Goal: Information Seeking & Learning: Learn about a topic

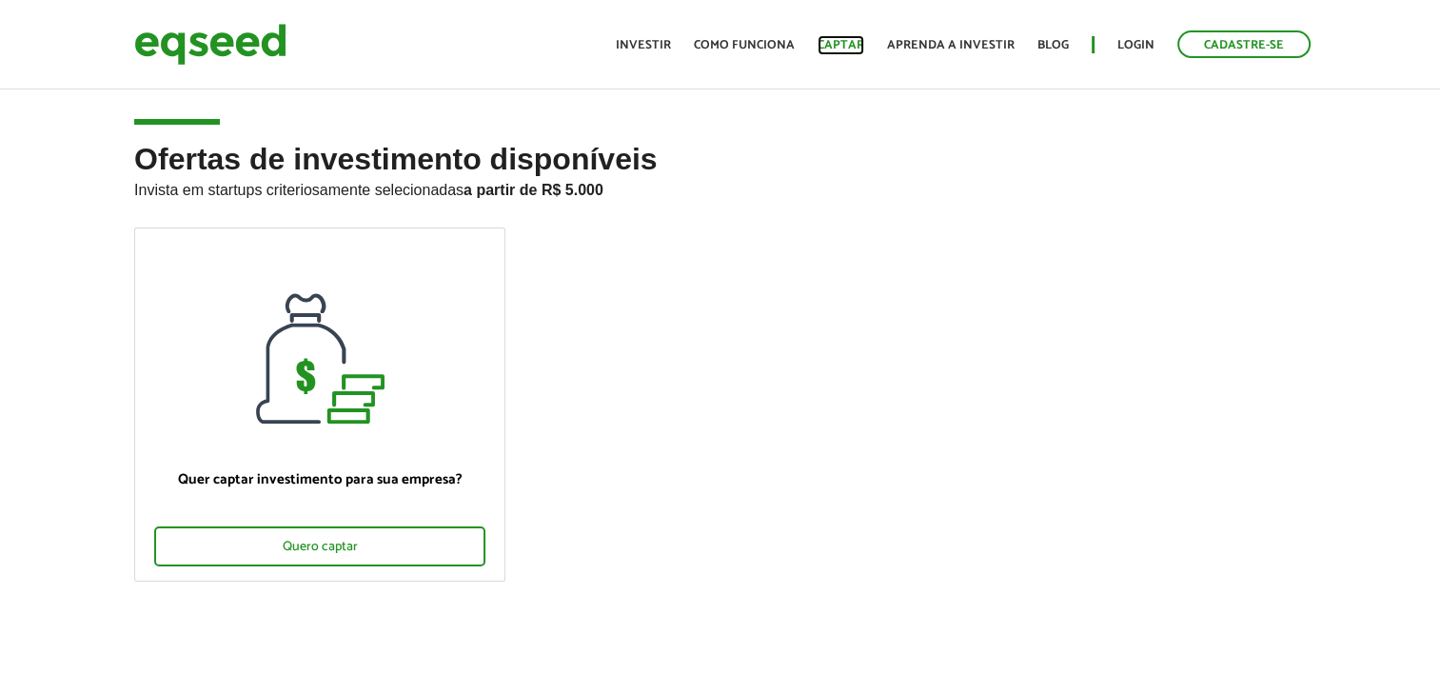
click at [828, 39] on link "Captar" at bounding box center [841, 45] width 47 height 12
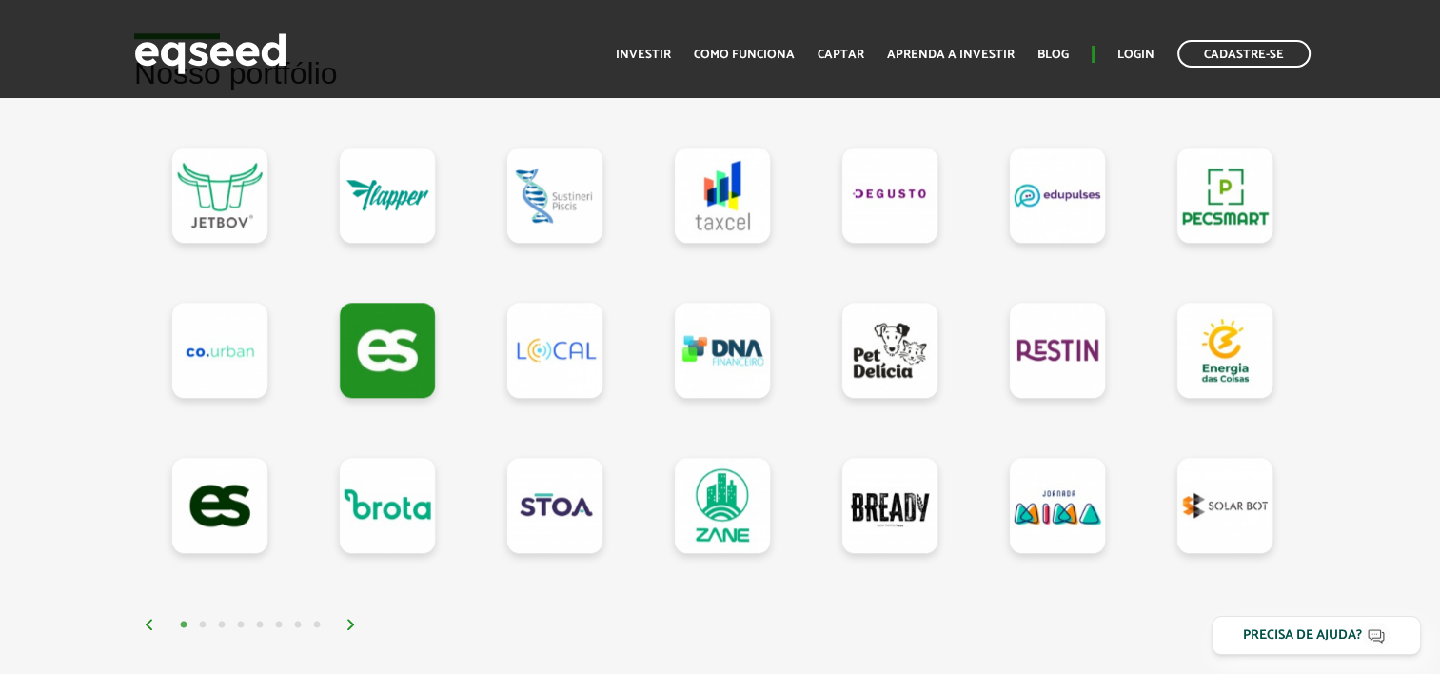
scroll to position [1618, 0]
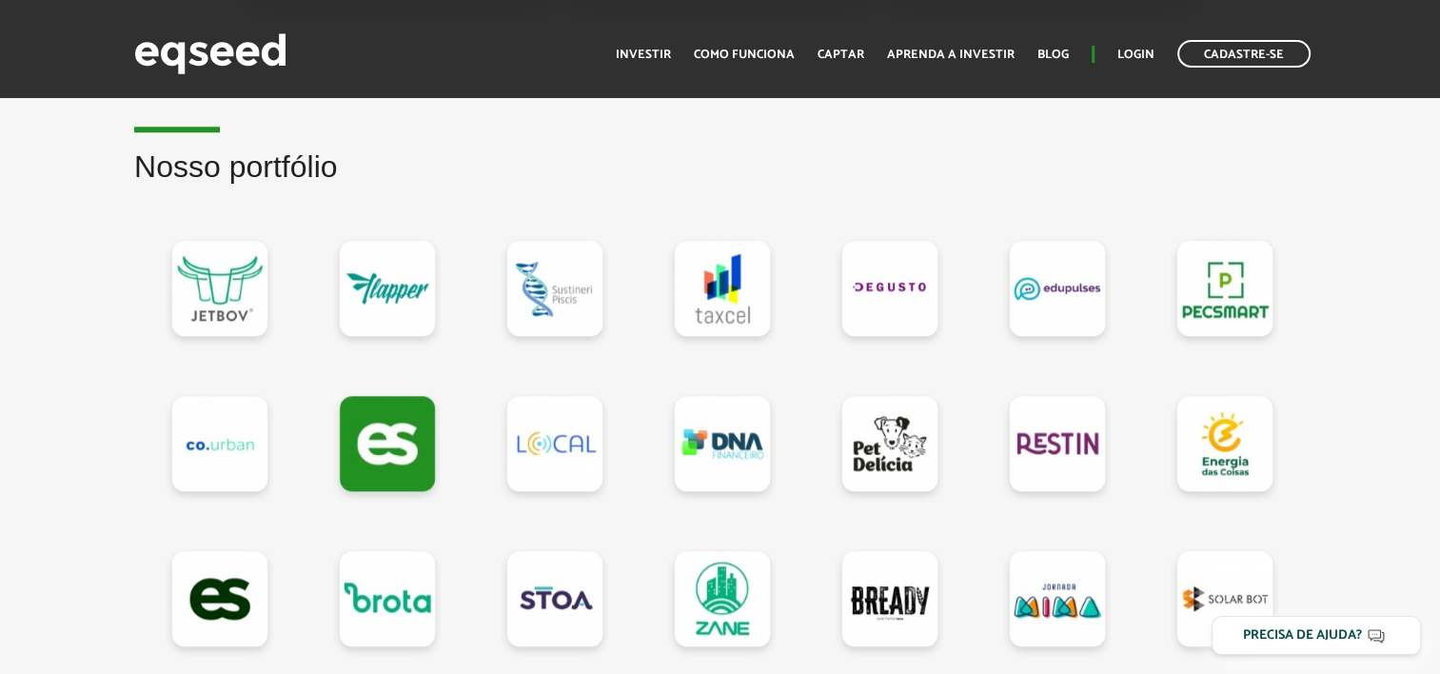
click at [128, 385] on div "Nosso portfólio" at bounding box center [720, 439] width 1200 height 578
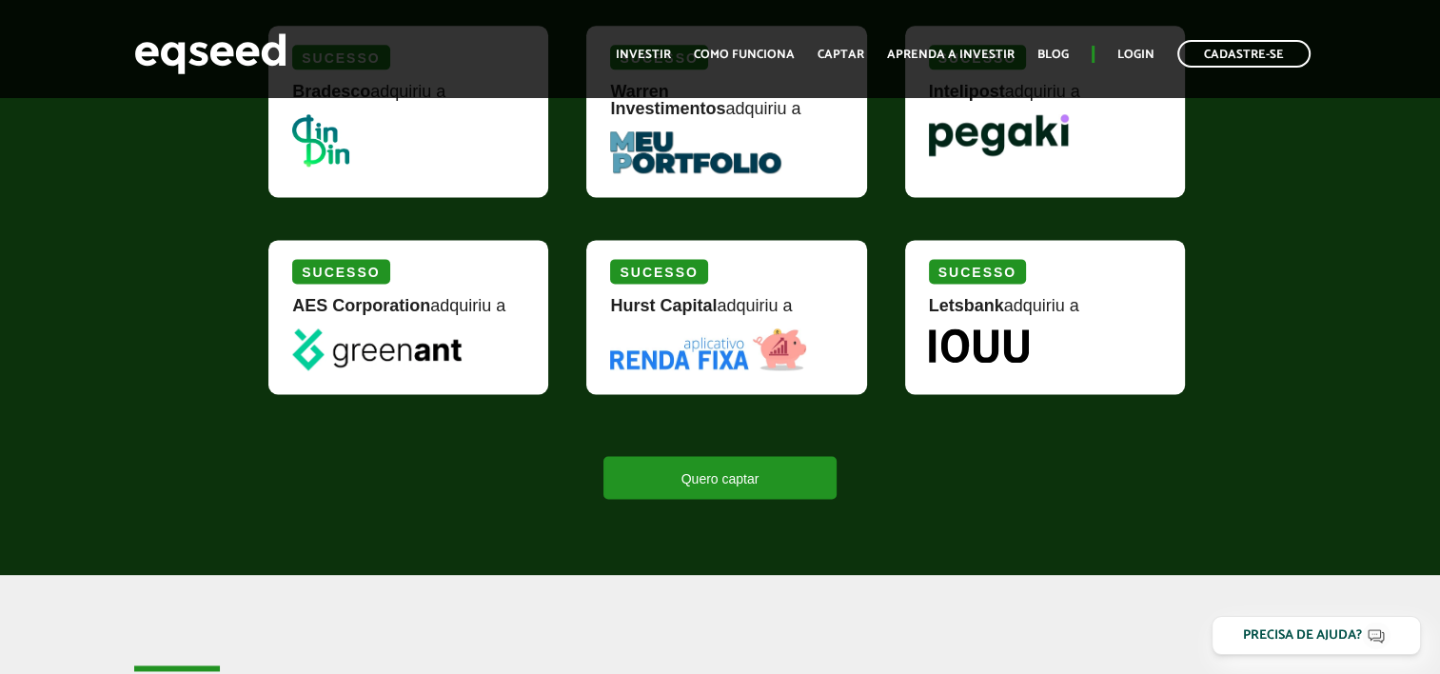
scroll to position [2570, 0]
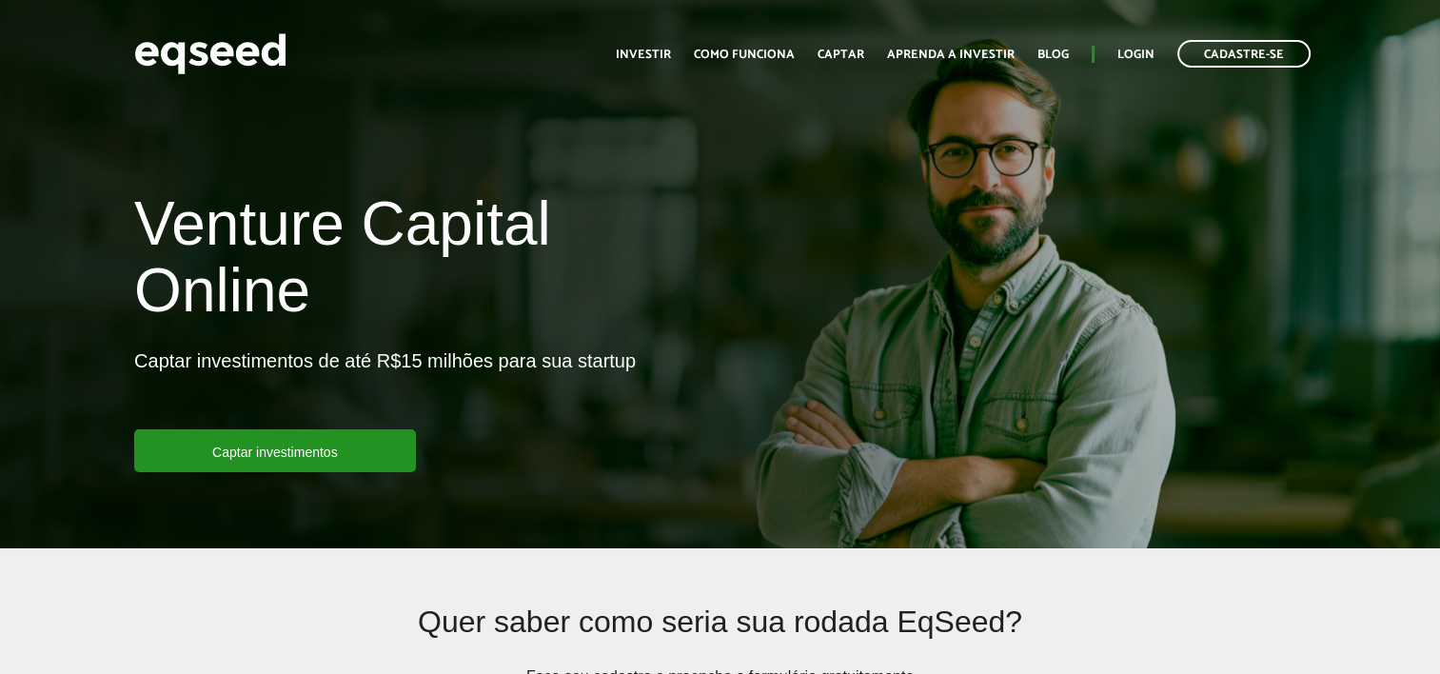
scroll to position [2570, 0]
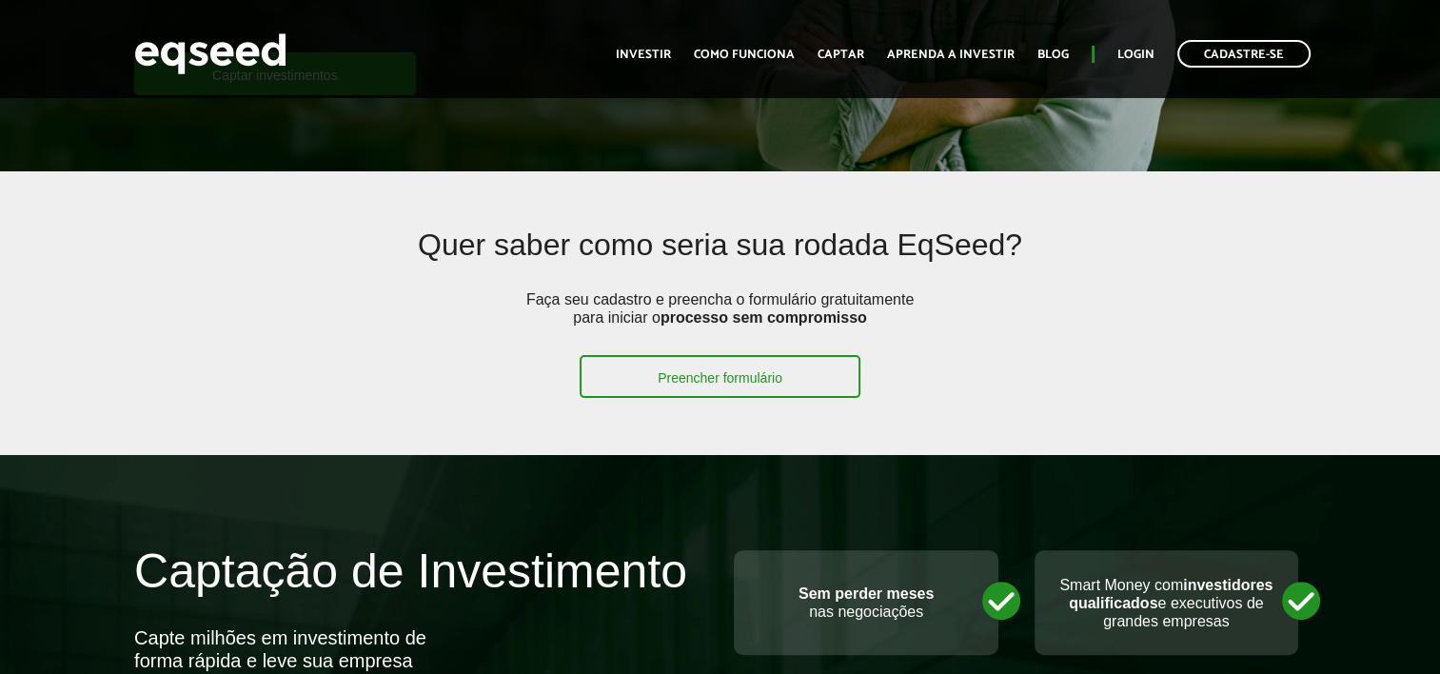
scroll to position [761, 0]
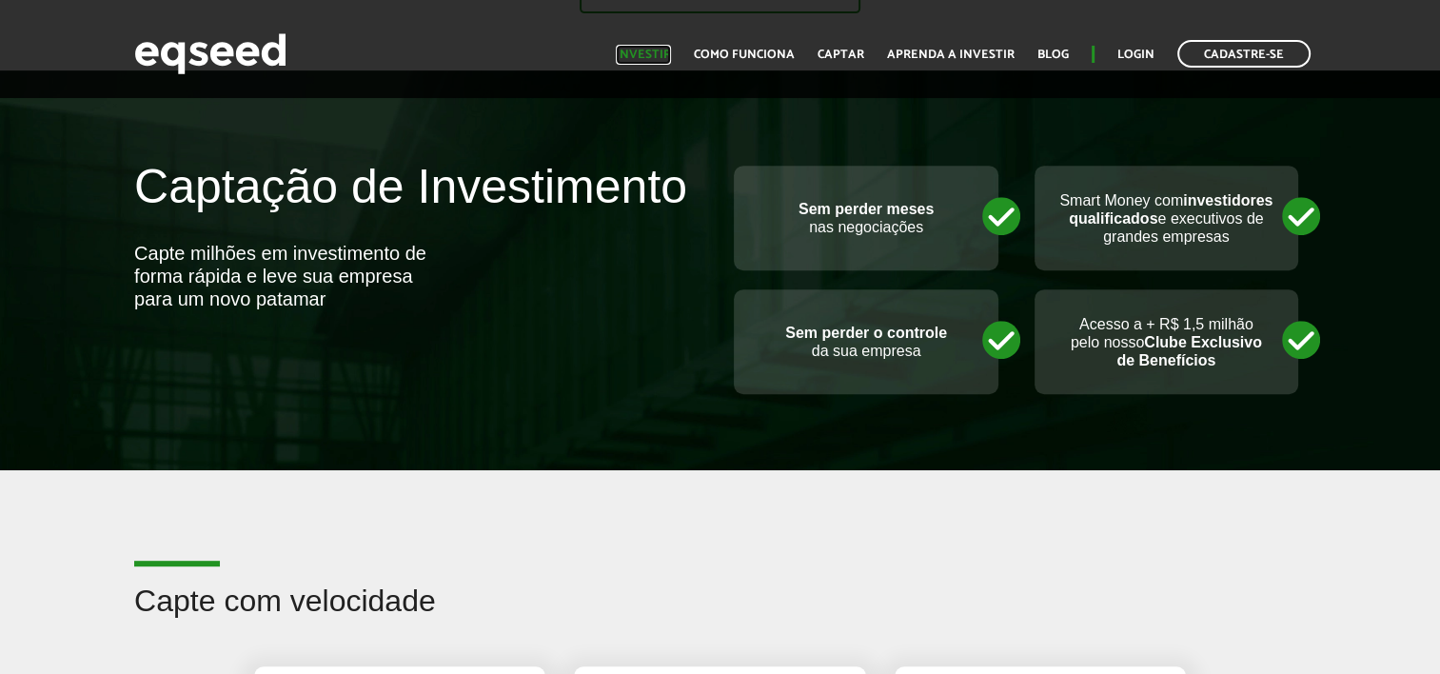
click at [670, 53] on link "Investir" at bounding box center [643, 55] width 55 height 12
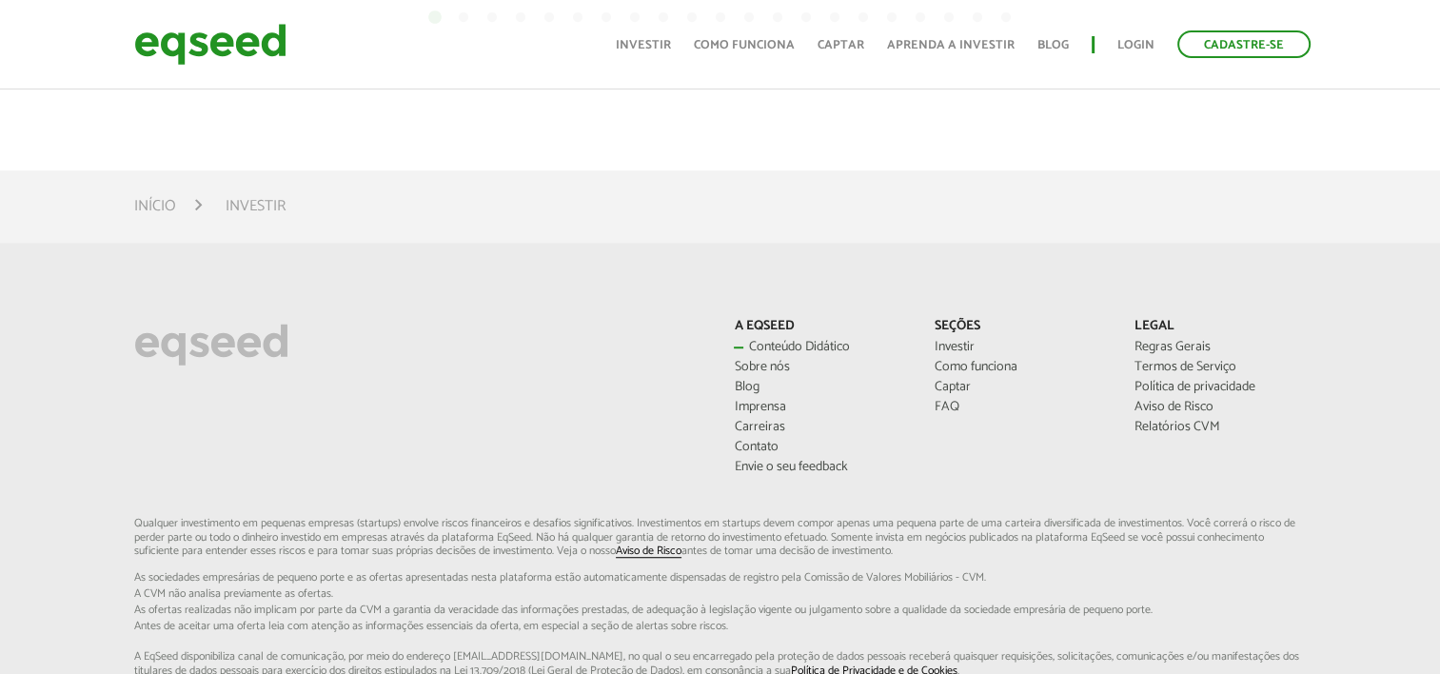
scroll to position [1099, 0]
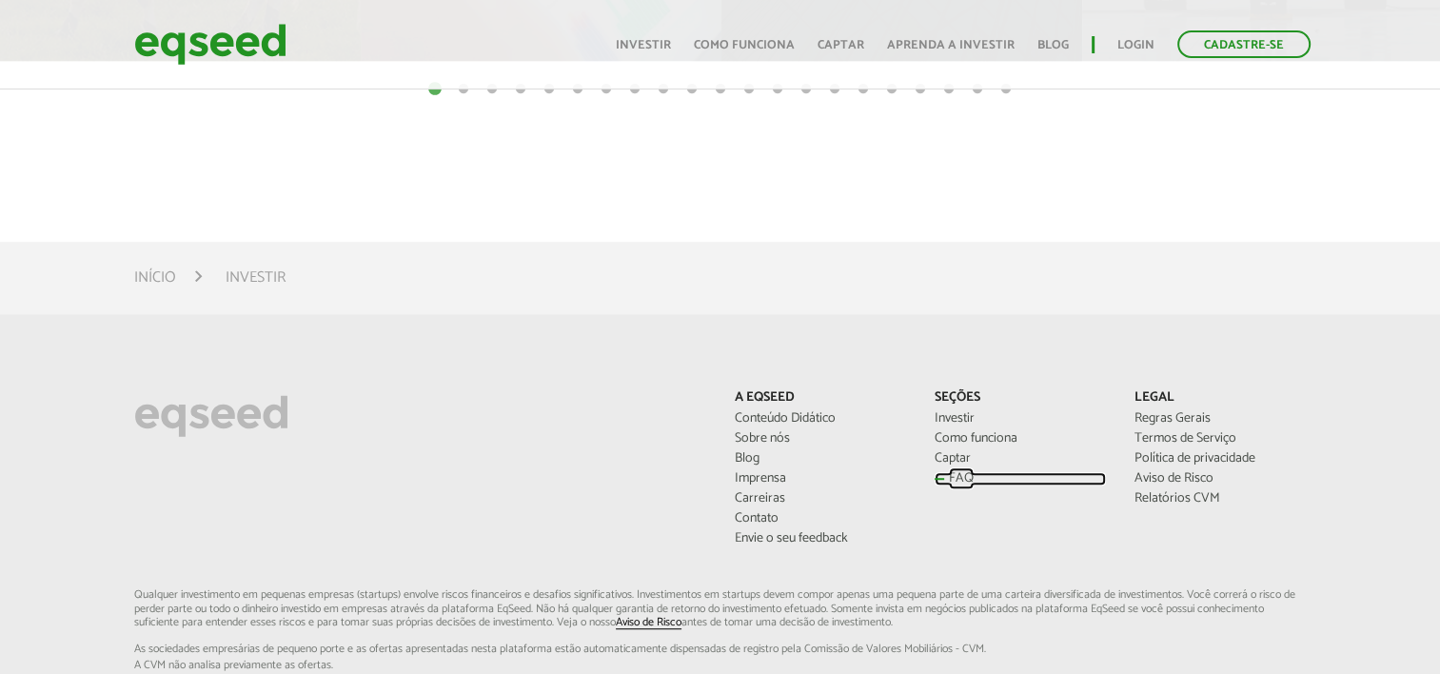
click at [940, 473] on link "FAQ" at bounding box center [1020, 478] width 171 height 13
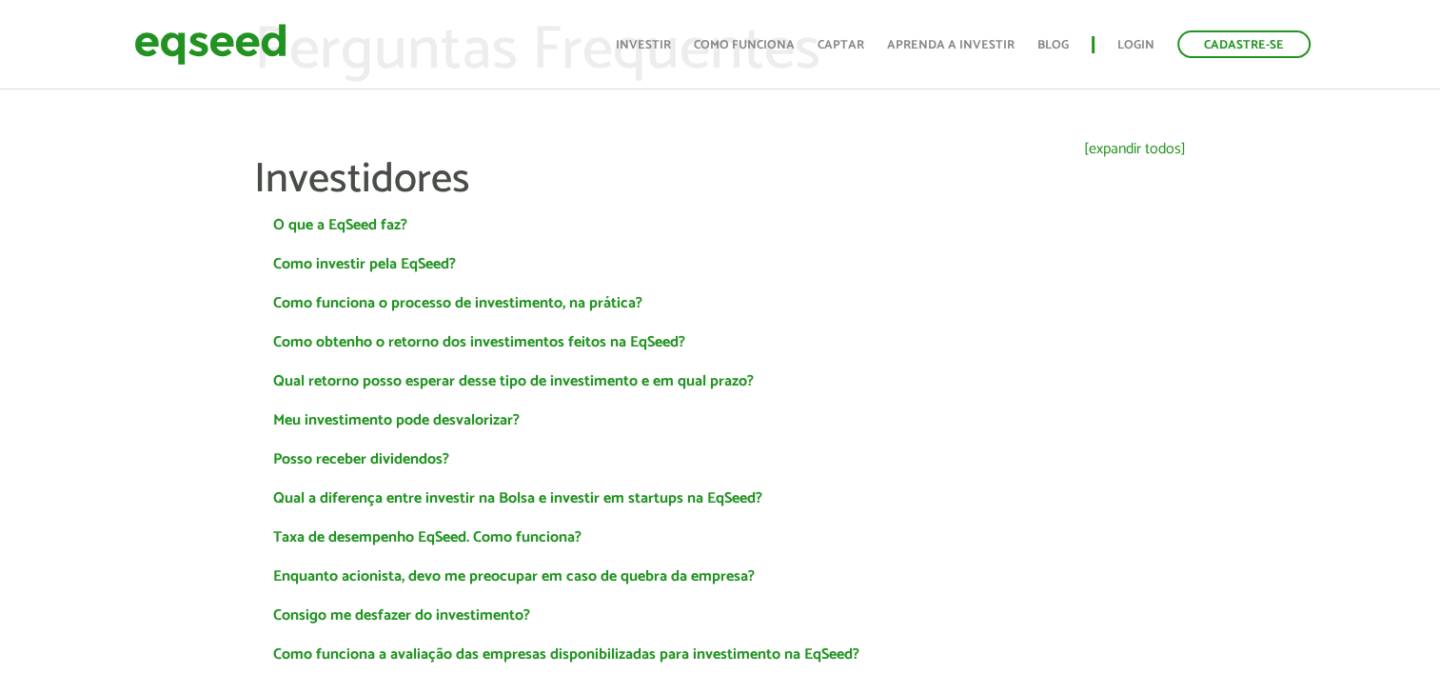
scroll to position [95, 0]
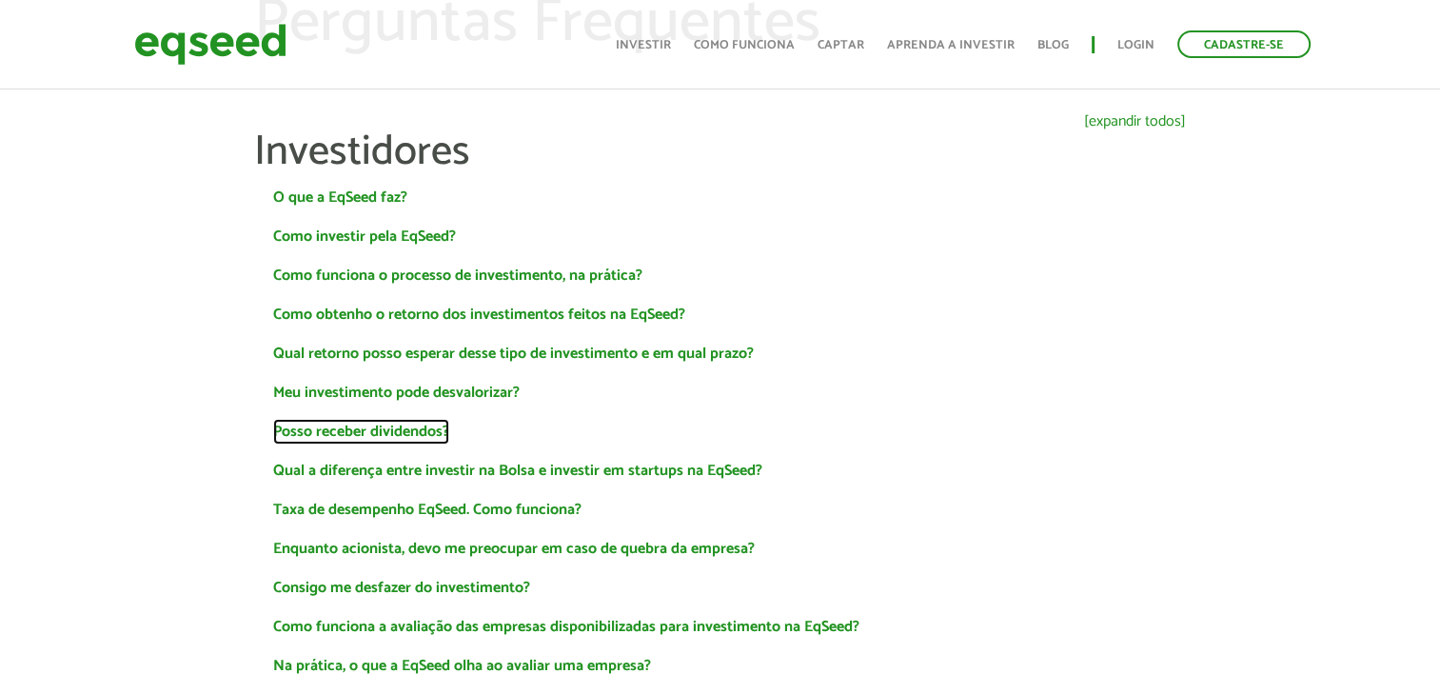
click at [406, 430] on link "Posso receber dividendos?" at bounding box center [361, 432] width 176 height 15
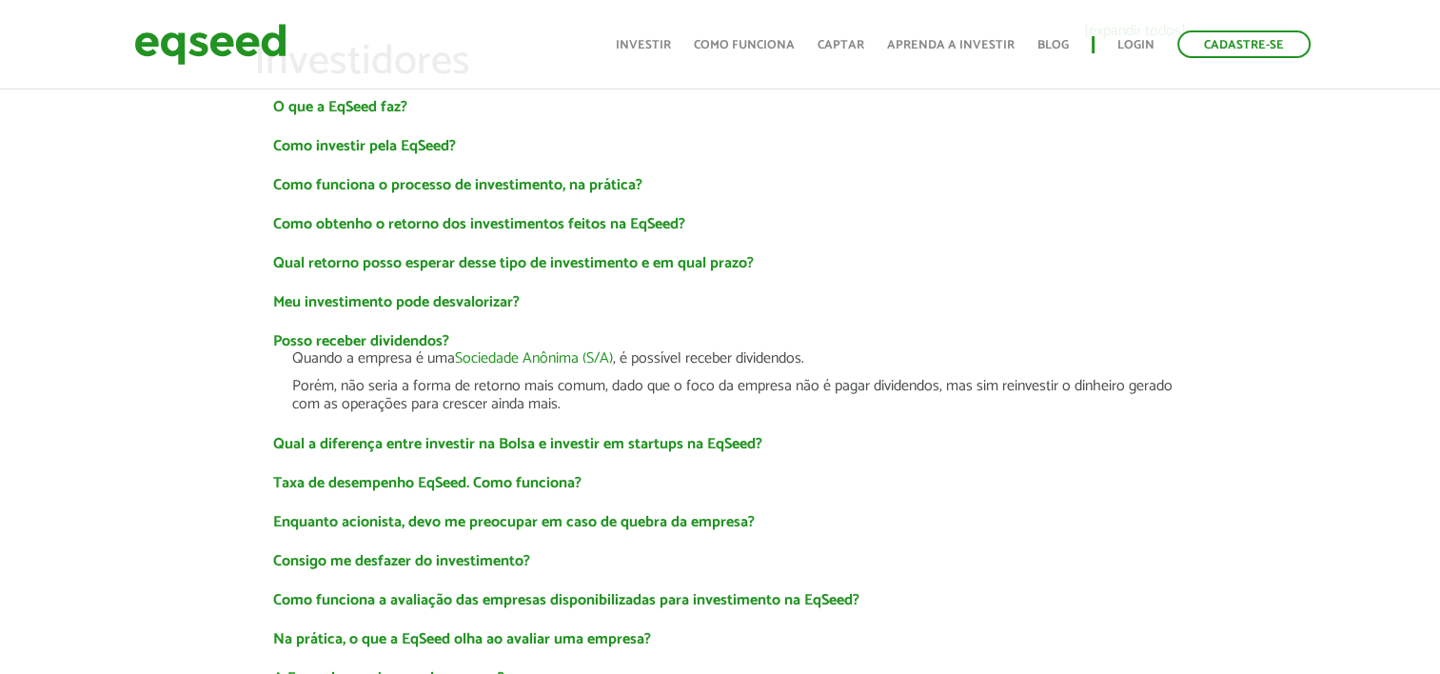
scroll to position [190, 0]
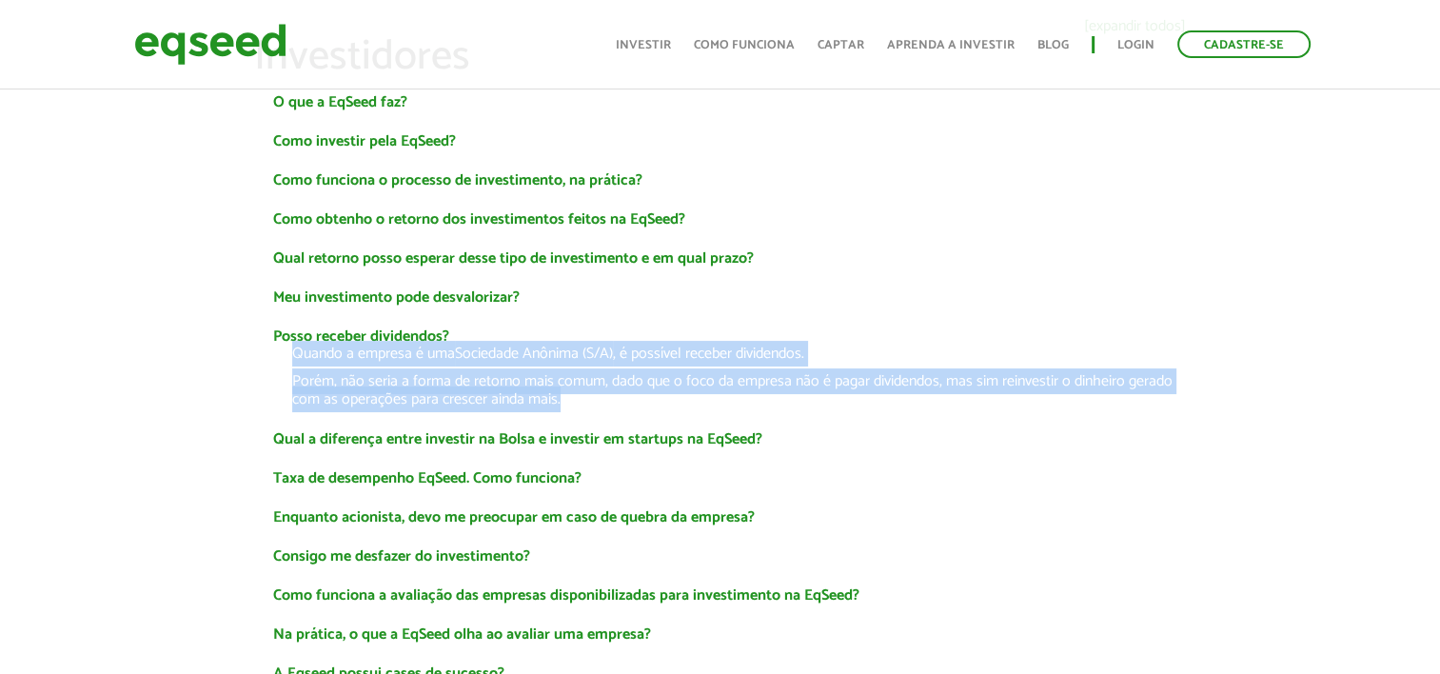
drag, startPoint x: 566, startPoint y: 403, endPoint x: 282, endPoint y: 350, distance: 289.4
click at [282, 350] on div "Quando a empresa é uma Sociedade Anônima (S/A) , é possível receber dividendos.…" at bounding box center [720, 377] width 932 height 65
copy div "Quando a empresa é uma Sociedade Anônima (S/A) , é possível receber dividendos.…"
drag, startPoint x: 227, startPoint y: 386, endPoint x: 306, endPoint y: 341, distance: 91.3
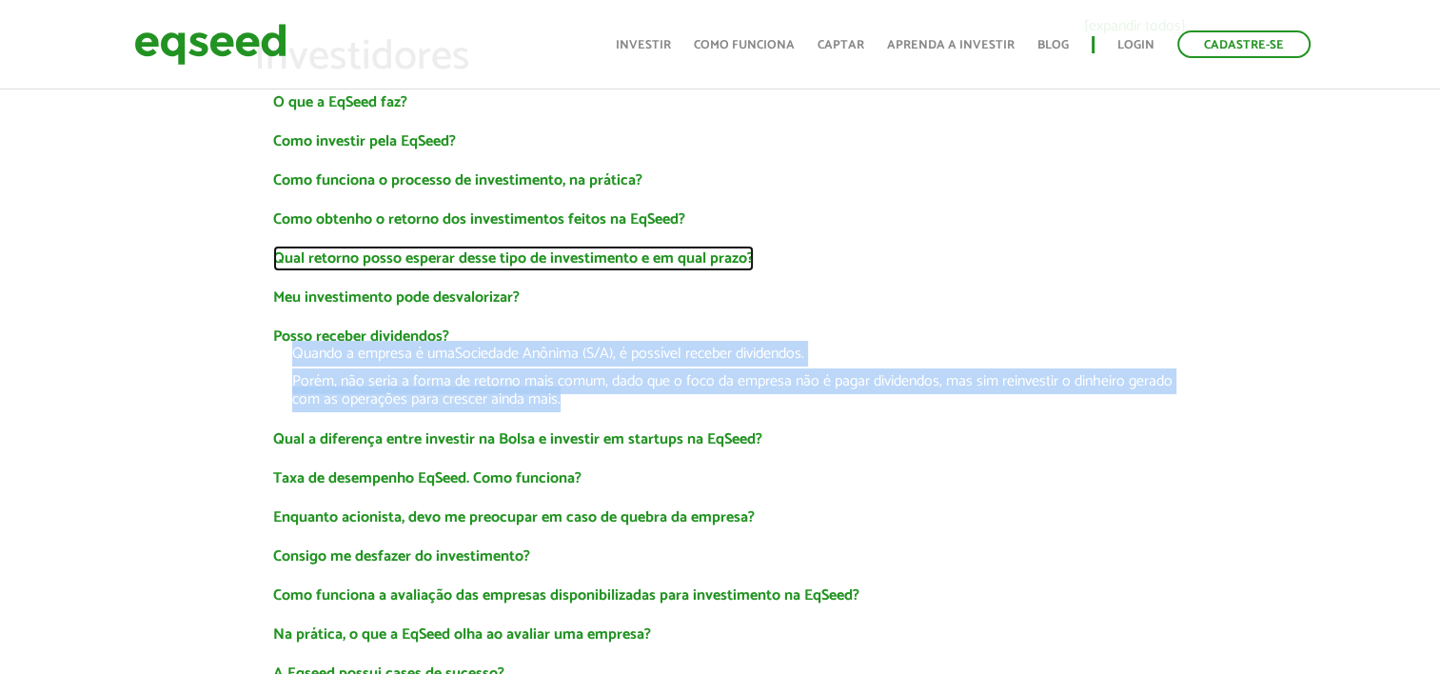
click at [711, 257] on link "Qual retorno posso esperar desse tipo de investimento e em qual prazo?" at bounding box center [513, 258] width 481 height 15
